Goal: Task Accomplishment & Management: Use online tool/utility

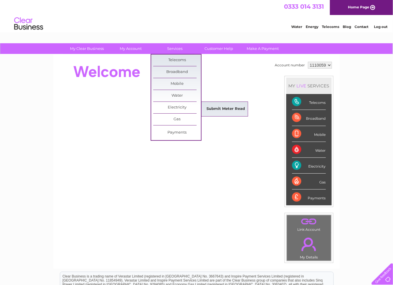
click at [229, 105] on link "Submit Meter Read" at bounding box center [226, 109] width 48 height 12
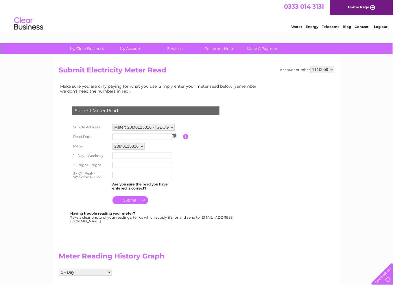
click at [176, 134] on img at bounding box center [174, 136] width 4 height 5
click at [146, 162] on link "1" at bounding box center [145, 161] width 9 height 6
type input "[DATE]"
click at [118, 153] on input "text" at bounding box center [142, 156] width 60 height 6
type input "25660"
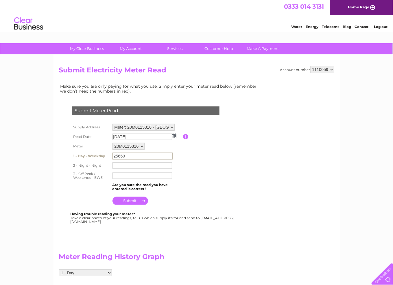
click at [119, 165] on input "text" at bounding box center [142, 166] width 60 height 6
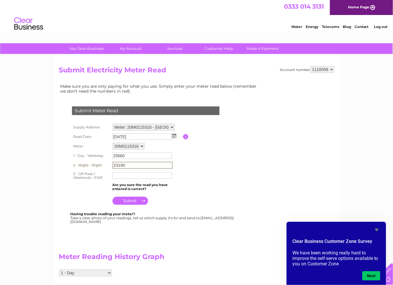
type input "23190"
click at [120, 178] on input "text" at bounding box center [142, 175] width 60 height 7
type input "22244"
click at [130, 198] on input "submit" at bounding box center [130, 200] width 36 height 8
